Goal: Task Accomplishment & Management: Use online tool/utility

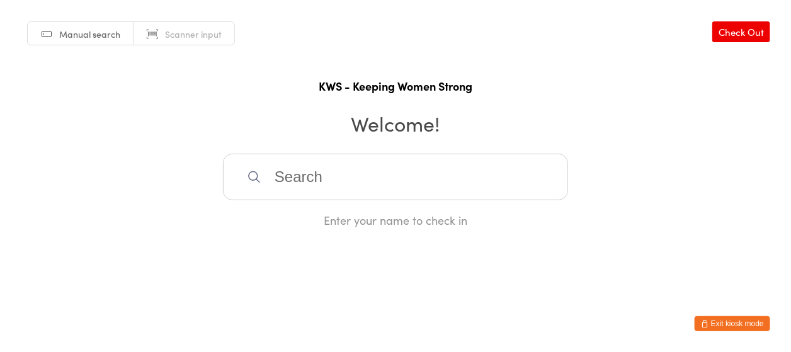
click at [366, 186] on input "search" at bounding box center [395, 177] width 345 height 47
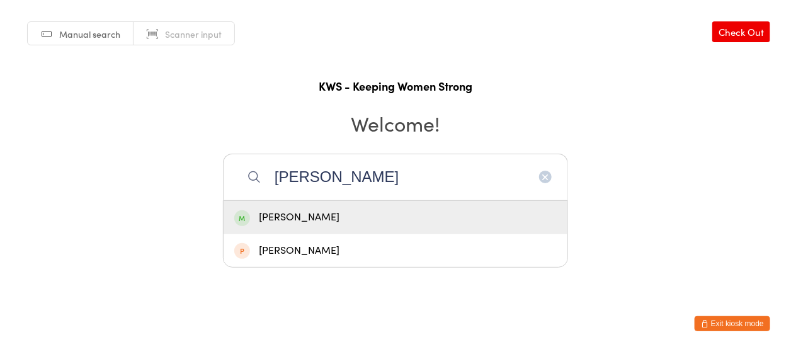
type input "[PERSON_NAME]"
click at [336, 218] on div "[PERSON_NAME]" at bounding box center [395, 217] width 322 height 17
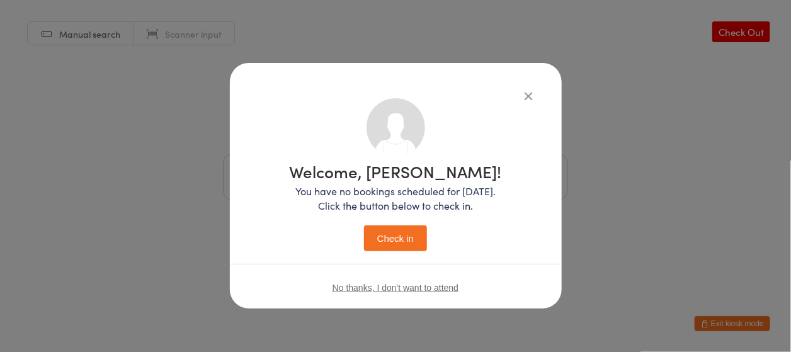
click at [375, 234] on button "Check in" at bounding box center [395, 238] width 63 height 26
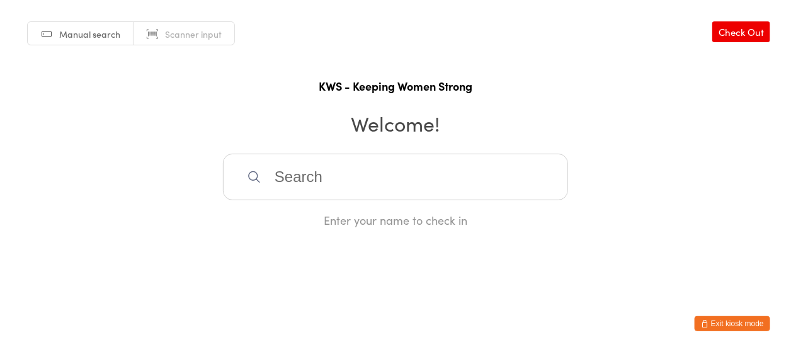
click at [350, 169] on input "search" at bounding box center [395, 177] width 345 height 47
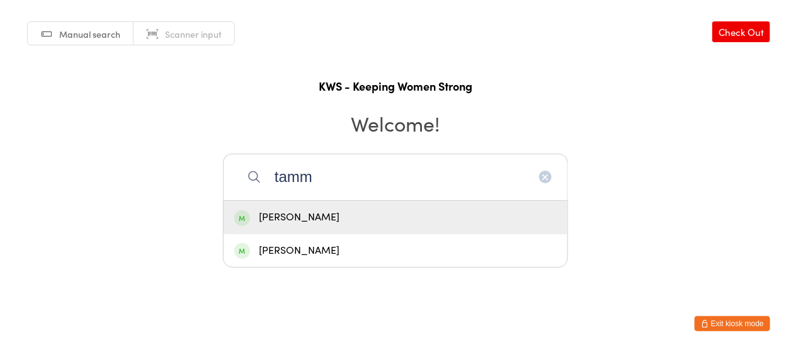
type input "tamm"
click at [290, 222] on div "[PERSON_NAME]" at bounding box center [395, 217] width 322 height 17
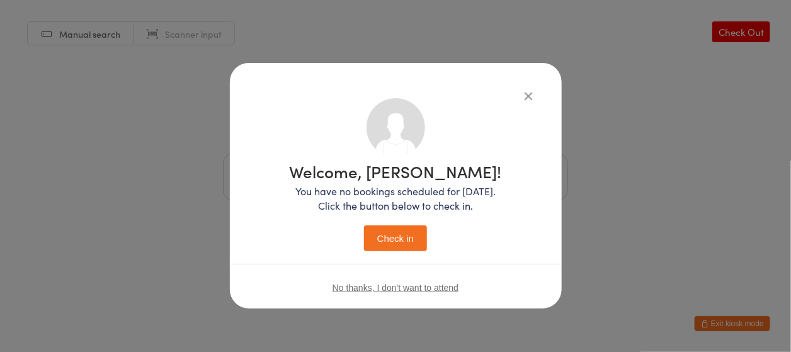
click at [386, 241] on button "Check in" at bounding box center [395, 238] width 63 height 26
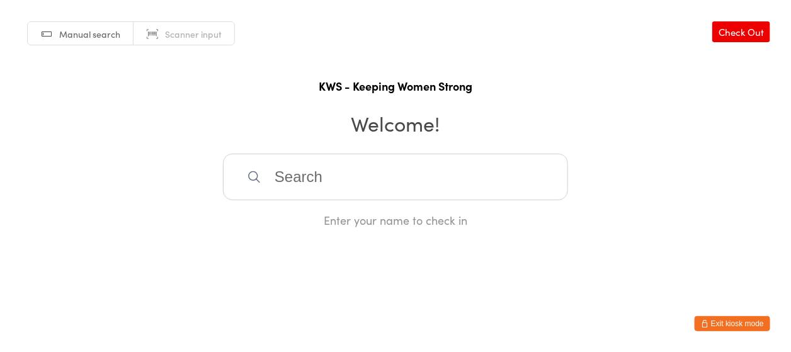
click at [366, 187] on input "search" at bounding box center [395, 177] width 345 height 47
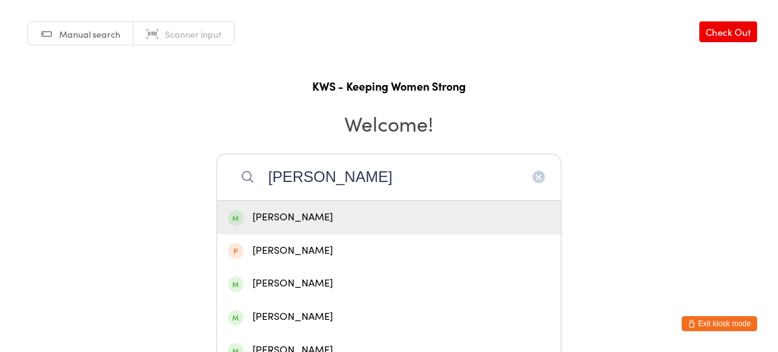
type input "[PERSON_NAME]"
click at [281, 209] on div "[PERSON_NAME]" at bounding box center [389, 217] width 322 height 17
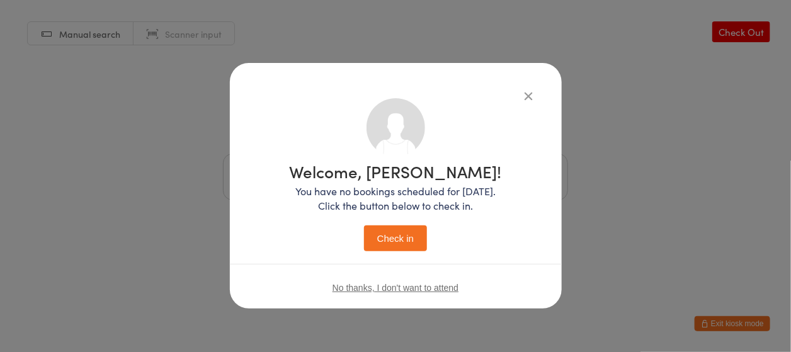
click at [399, 230] on button "Check in" at bounding box center [395, 238] width 63 height 26
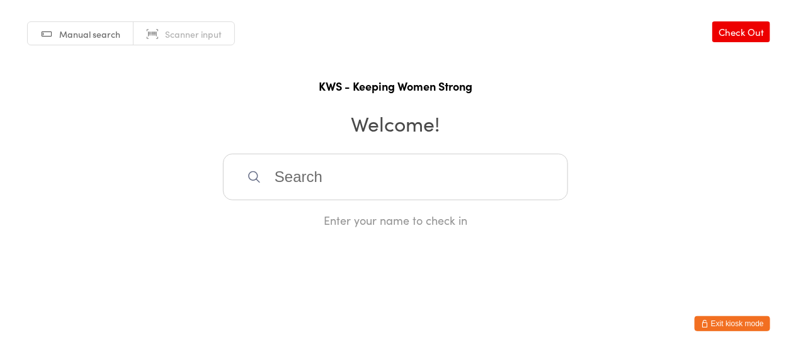
click at [312, 172] on input "search" at bounding box center [395, 177] width 345 height 47
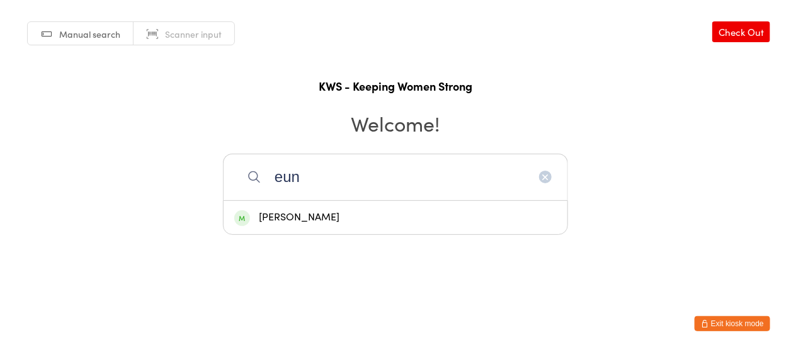
type input "eun"
click at [286, 218] on div "[PERSON_NAME]" at bounding box center [395, 217] width 322 height 17
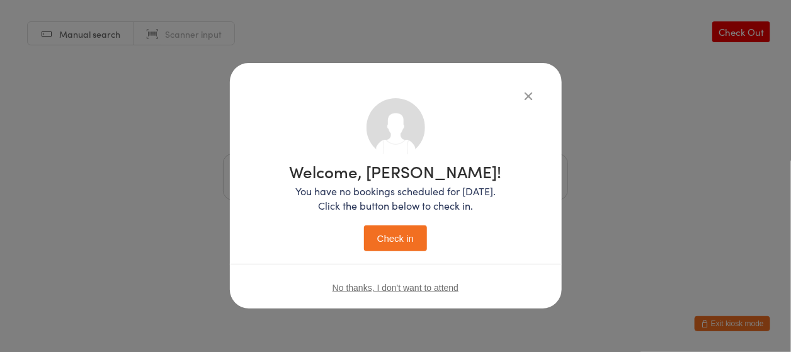
click at [402, 241] on button "Check in" at bounding box center [395, 238] width 63 height 26
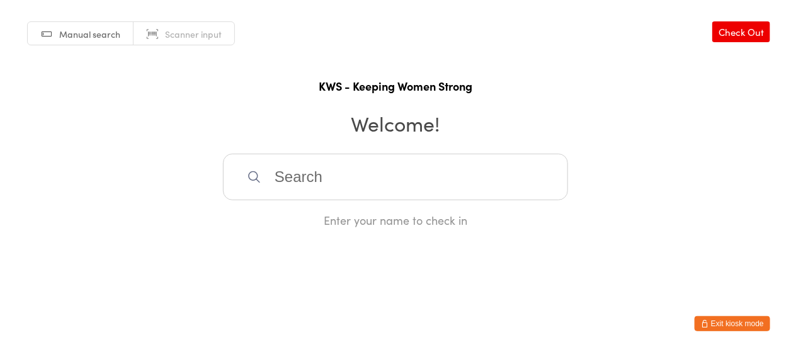
click at [723, 31] on link "Check Out" at bounding box center [741, 31] width 58 height 21
drag, startPoint x: 325, startPoint y: 191, endPoint x: 554, endPoint y: 266, distance: 240.9
click at [395, 209] on div "Enter your name to check out" at bounding box center [395, 191] width 345 height 74
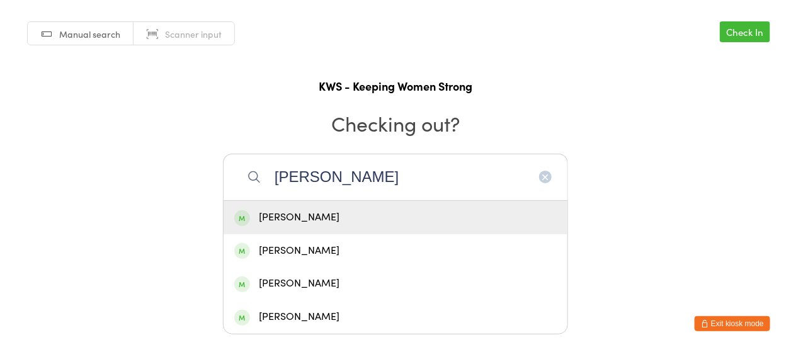
type input "[PERSON_NAME]"
click at [292, 215] on div "[PERSON_NAME]" at bounding box center [395, 217] width 322 height 17
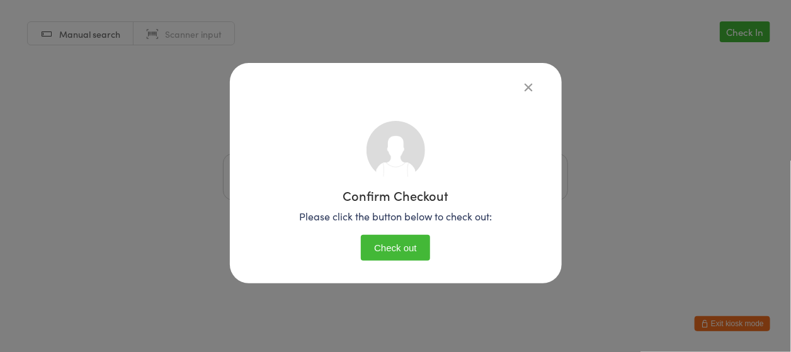
click at [412, 254] on button "Check out" at bounding box center [395, 248] width 69 height 26
